Goal: Information Seeking & Learning: Check status

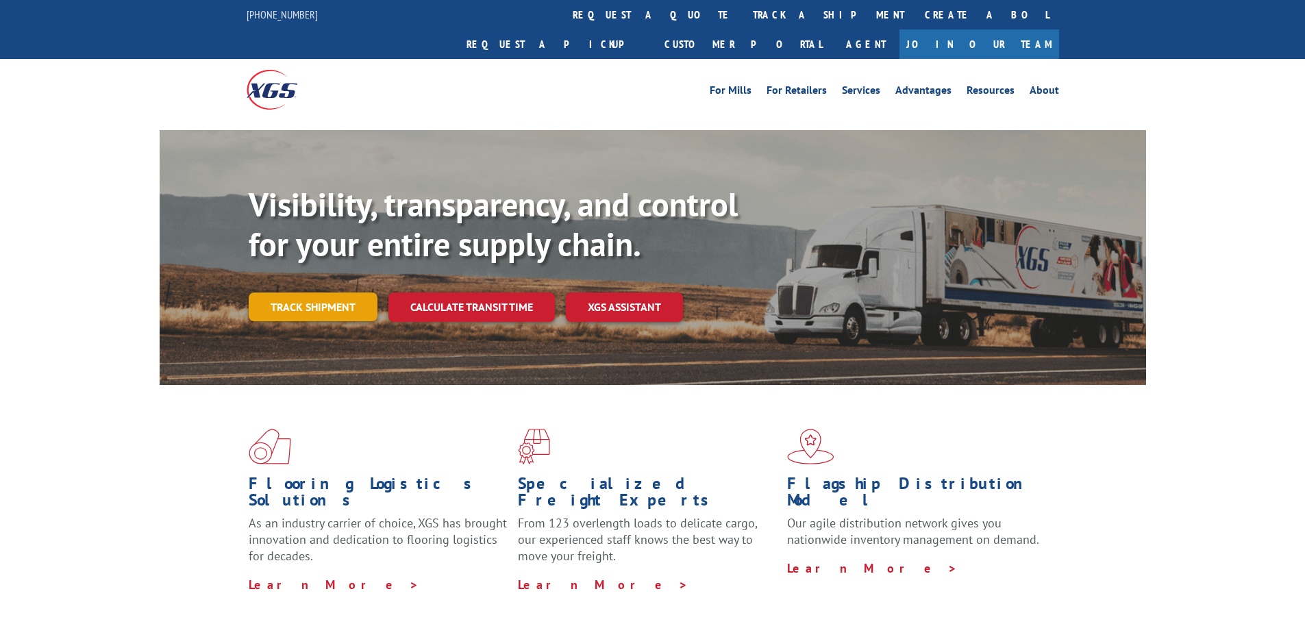
click at [265, 293] on link "Track shipment" at bounding box center [313, 307] width 129 height 29
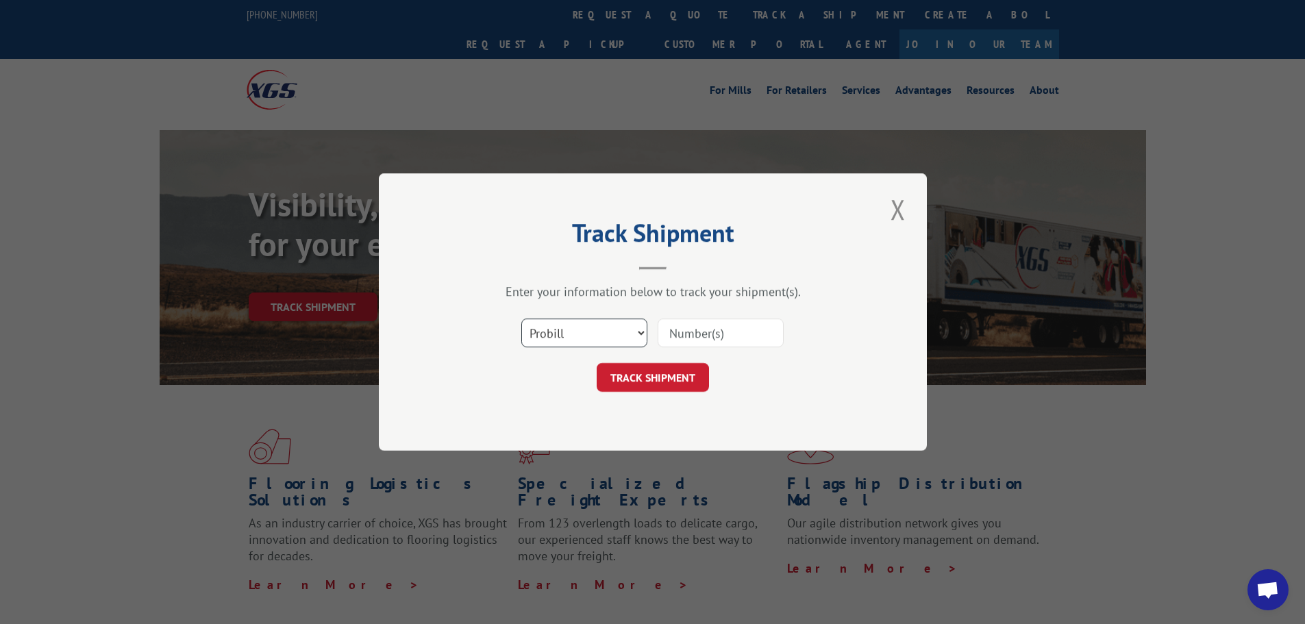
click at [606, 333] on select "Select category... Probill BOL PO" at bounding box center [584, 333] width 126 height 29
select select "bol"
click at [521, 319] on select "Select category... Probill BOL PO" at bounding box center [584, 333] width 126 height 29
click at [706, 346] on input at bounding box center [721, 333] width 126 height 29
paste input "5961288"
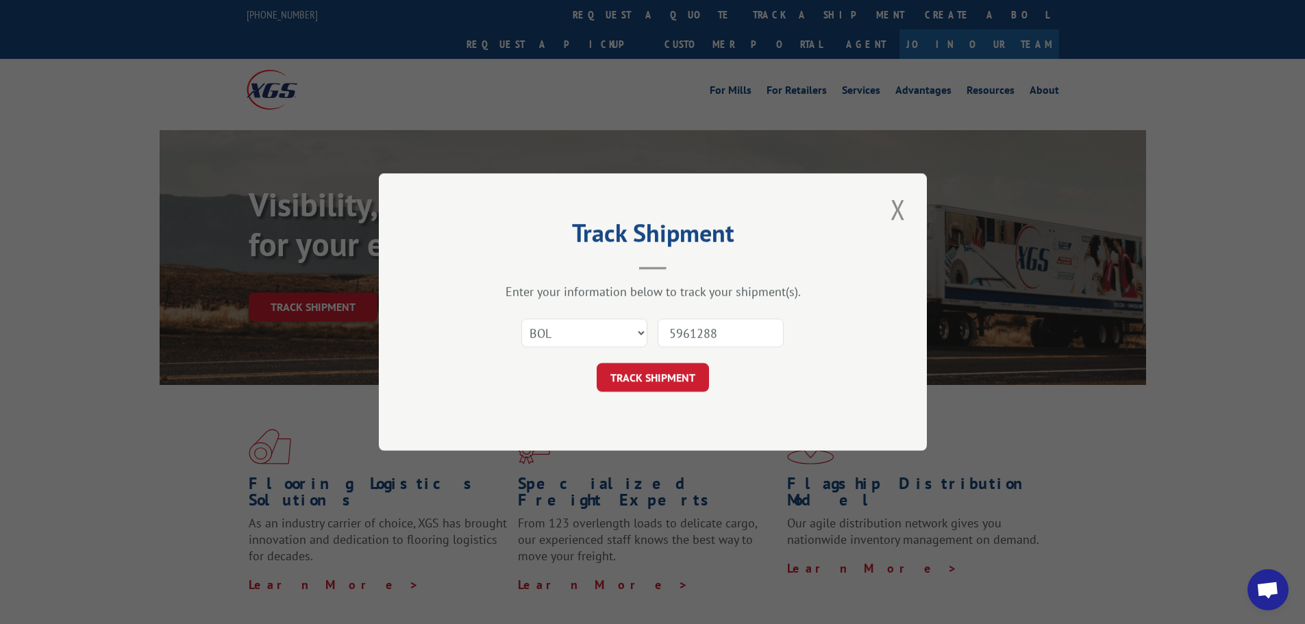
click at [676, 340] on input "5961288" at bounding box center [721, 333] width 126 height 29
type input "5961288"
click at [690, 368] on button "TRACK SHIPMENT" at bounding box center [653, 377] width 112 height 29
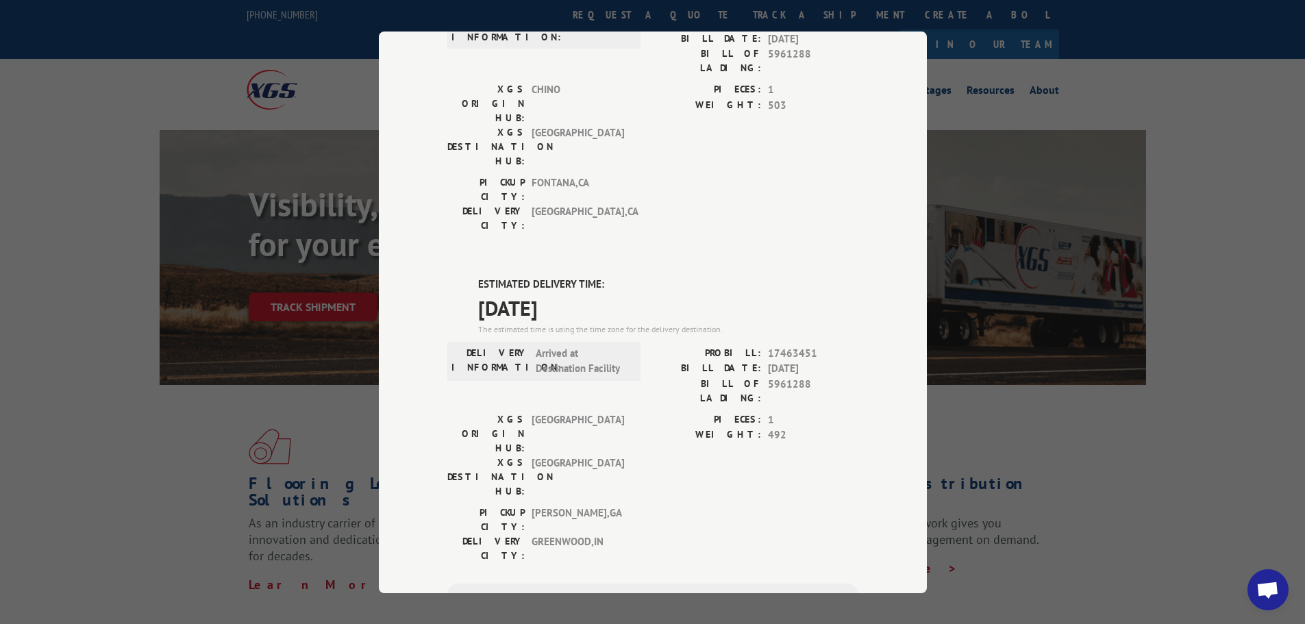
scroll to position [206, 0]
